Goal: Navigation & Orientation: Find specific page/section

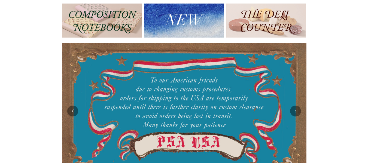
scroll to position [115, 0]
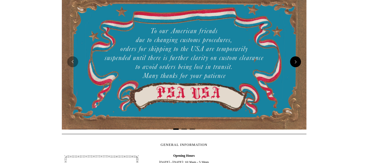
click at [300, 63] on button "Next" at bounding box center [295, 61] width 11 height 11
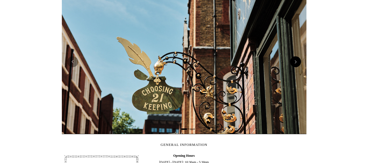
scroll to position [0, 245]
click at [299, 62] on div at bounding box center [184, 61] width 245 height 145
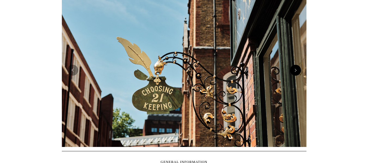
click at [296, 74] on button "Next" at bounding box center [295, 70] width 11 height 11
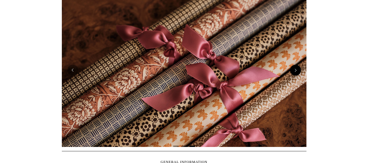
click at [295, 73] on button "Next" at bounding box center [295, 70] width 11 height 11
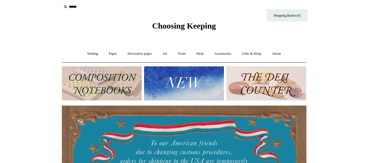
scroll to position [0, 0]
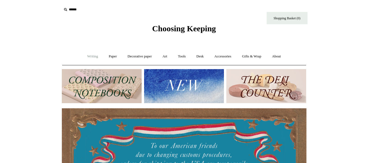
click at [90, 57] on link "Writing +" at bounding box center [92, 56] width 21 height 14
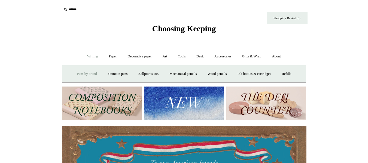
click at [84, 73] on link "Pens by brand +" at bounding box center [87, 74] width 30 height 14
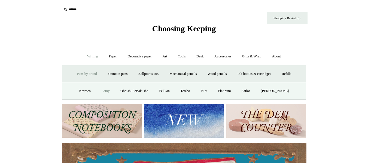
click at [104, 91] on link "Lamy" at bounding box center [106, 91] width 18 height 14
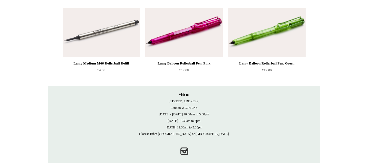
scroll to position [895, 0]
